Goal: Task Accomplishment & Management: Manage account settings

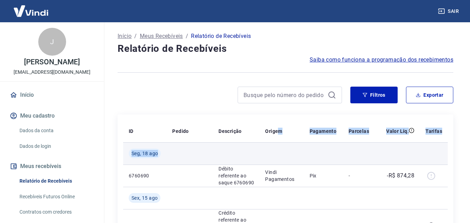
click at [328, 151] on td at bounding box center [323, 153] width 39 height 22
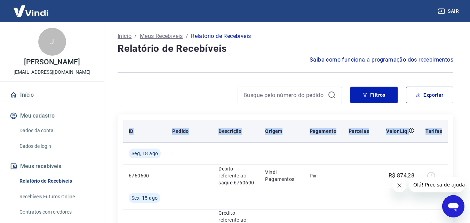
drag, startPoint x: 118, startPoint y: 133, endPoint x: 441, endPoint y: 133, distance: 323.5
click at [441, 133] on p "Tarifas" at bounding box center [433, 131] width 17 height 7
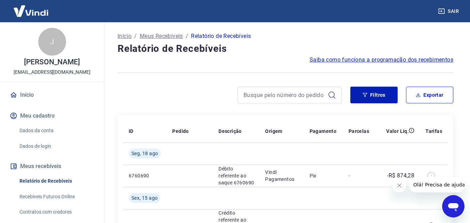
click at [399, 191] on button "Fechar mensagem da empresa" at bounding box center [399, 185] width 14 height 14
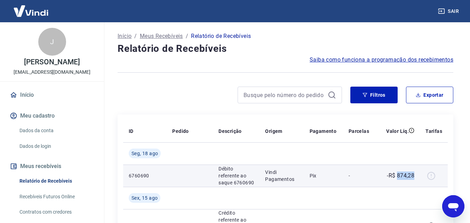
drag, startPoint x: 420, startPoint y: 172, endPoint x: 397, endPoint y: 177, distance: 22.7
click at [397, 177] on td "-R$ 874,28" at bounding box center [397, 176] width 45 height 22
copy p "874,28"
